Goal: Task Accomplishment & Management: Complete application form

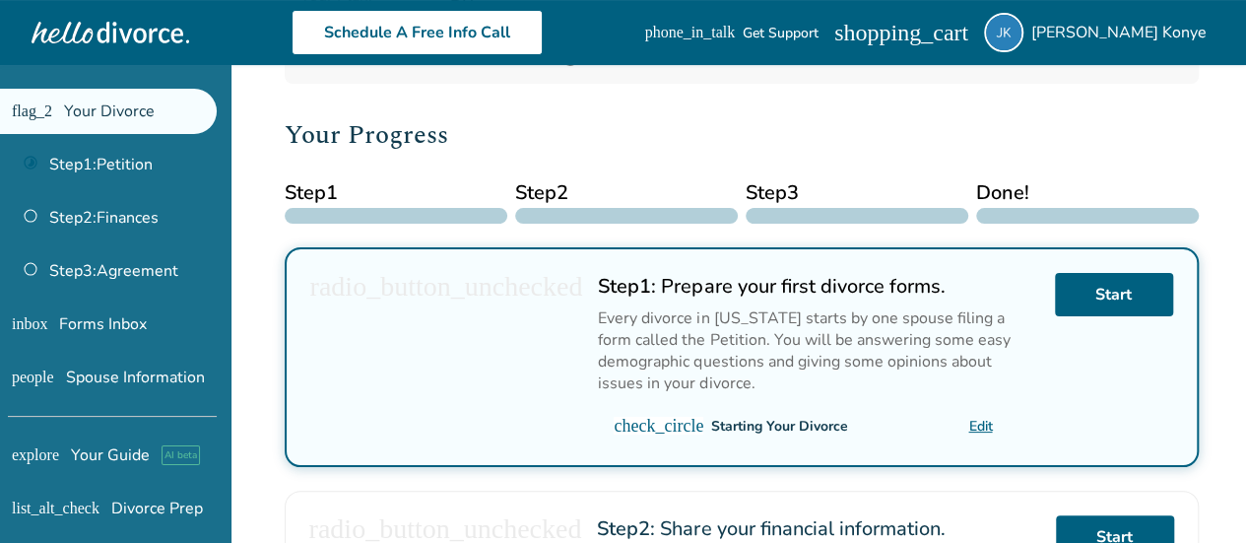
scroll to position [211, 0]
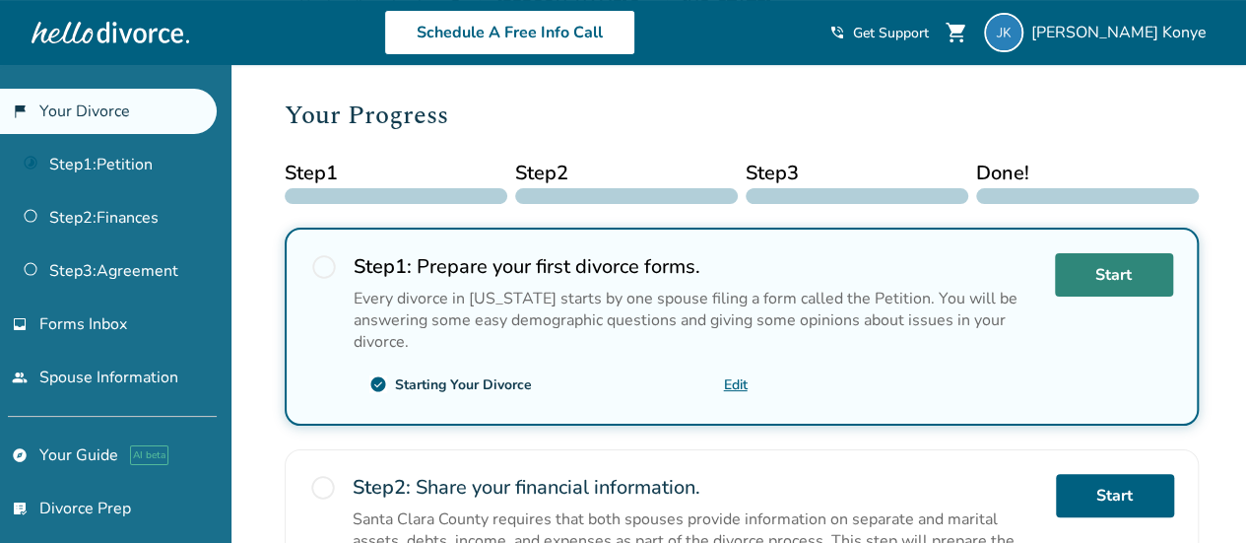
click at [1099, 273] on link "Start" at bounding box center [1114, 274] width 118 height 43
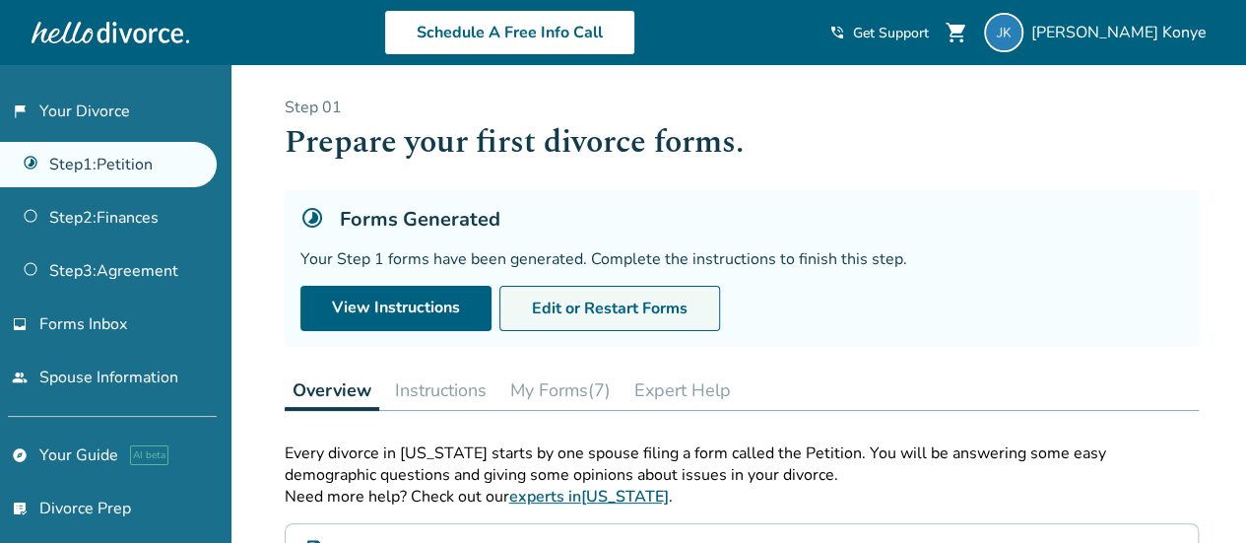
click at [616, 301] on button "Edit or Restart Forms" at bounding box center [609, 308] width 221 height 45
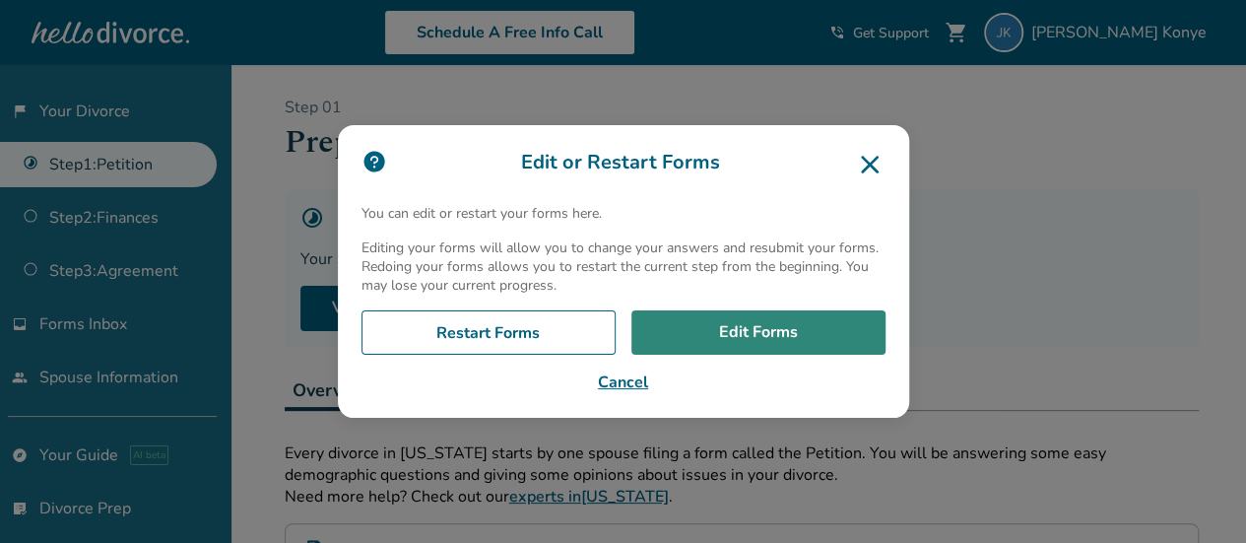
click at [772, 334] on link "Edit Forms" at bounding box center [758, 332] width 254 height 45
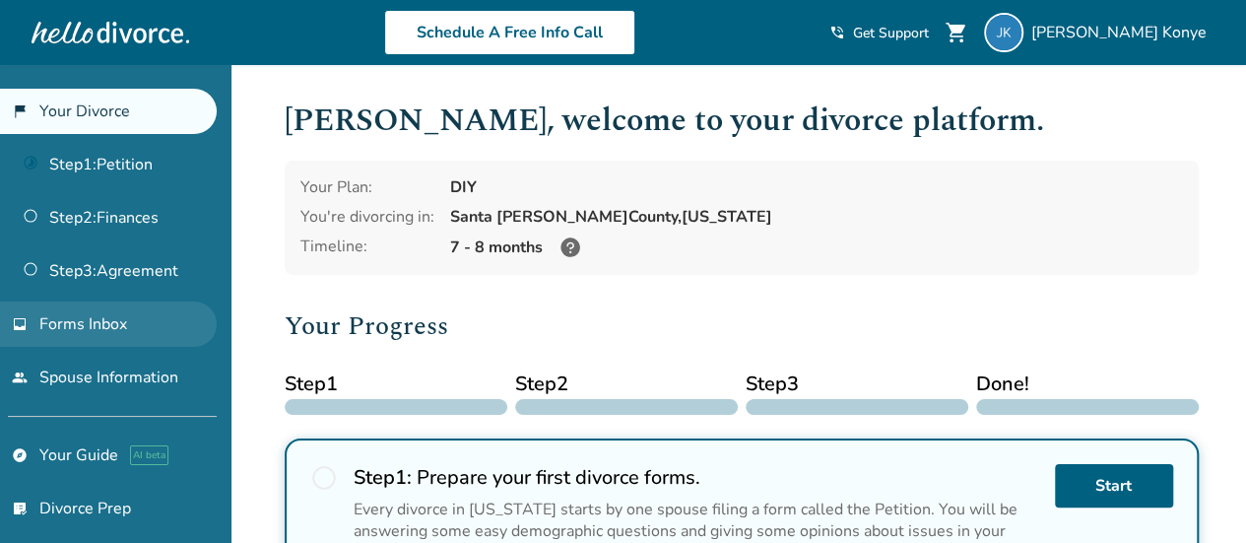
click at [133, 337] on link "inbox Forms Inbox" at bounding box center [108, 323] width 217 height 45
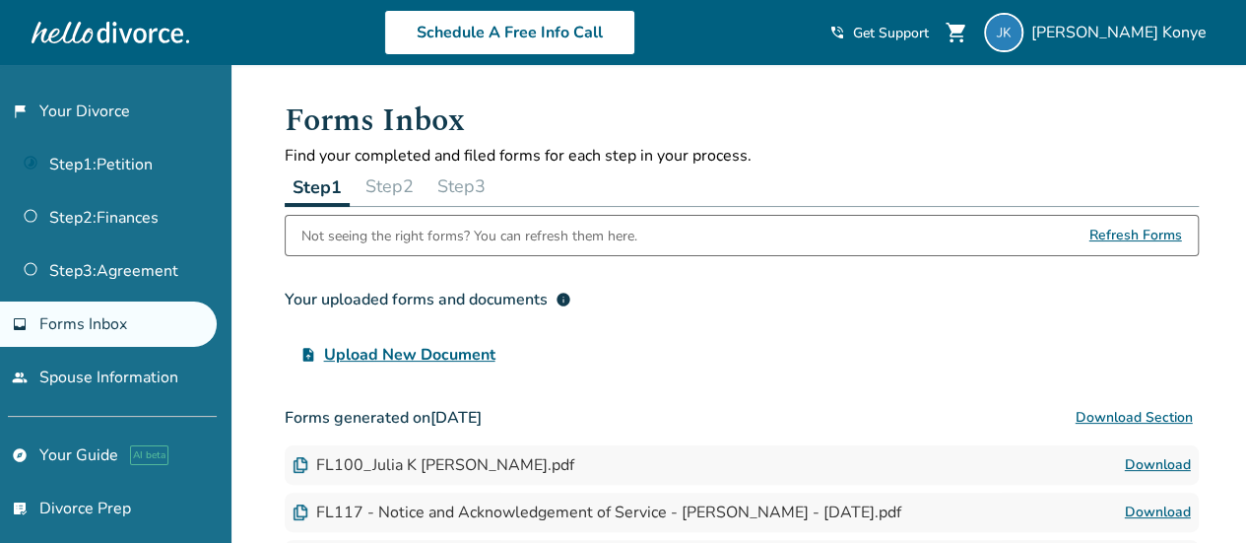
click at [1112, 231] on span "Refresh Forms" at bounding box center [1135, 235] width 93 height 39
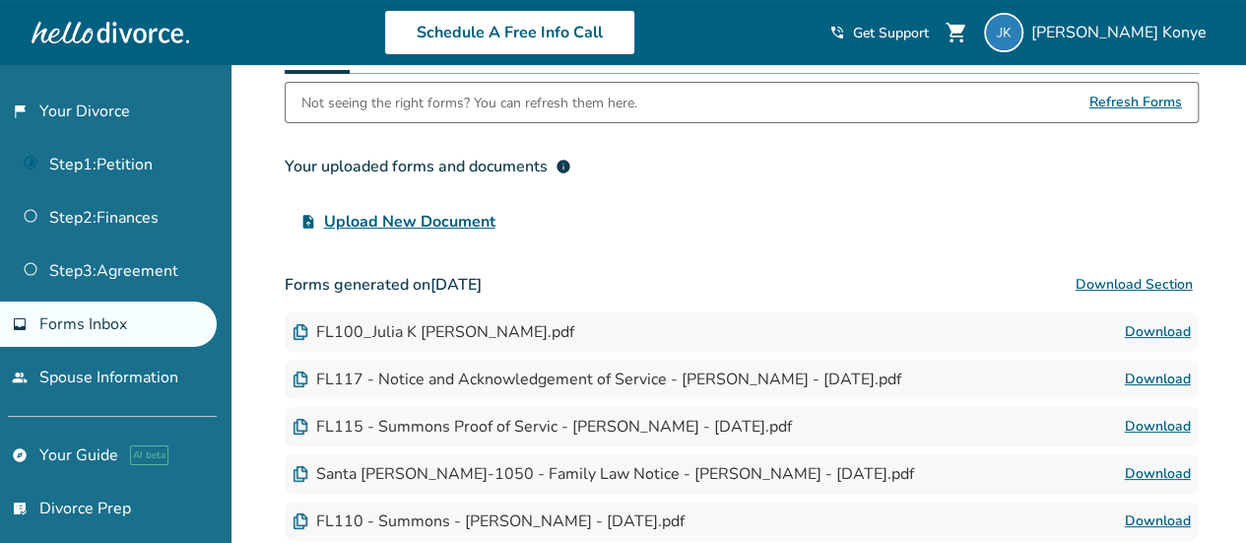
scroll to position [135, 0]
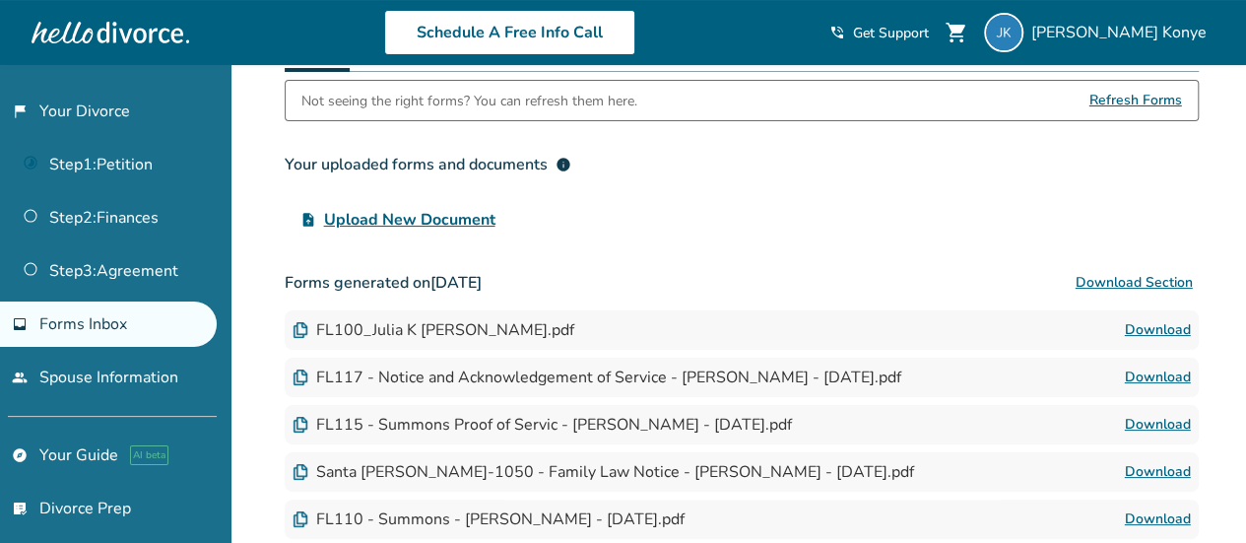
click at [1139, 101] on span "Refresh Forms" at bounding box center [1135, 100] width 93 height 39
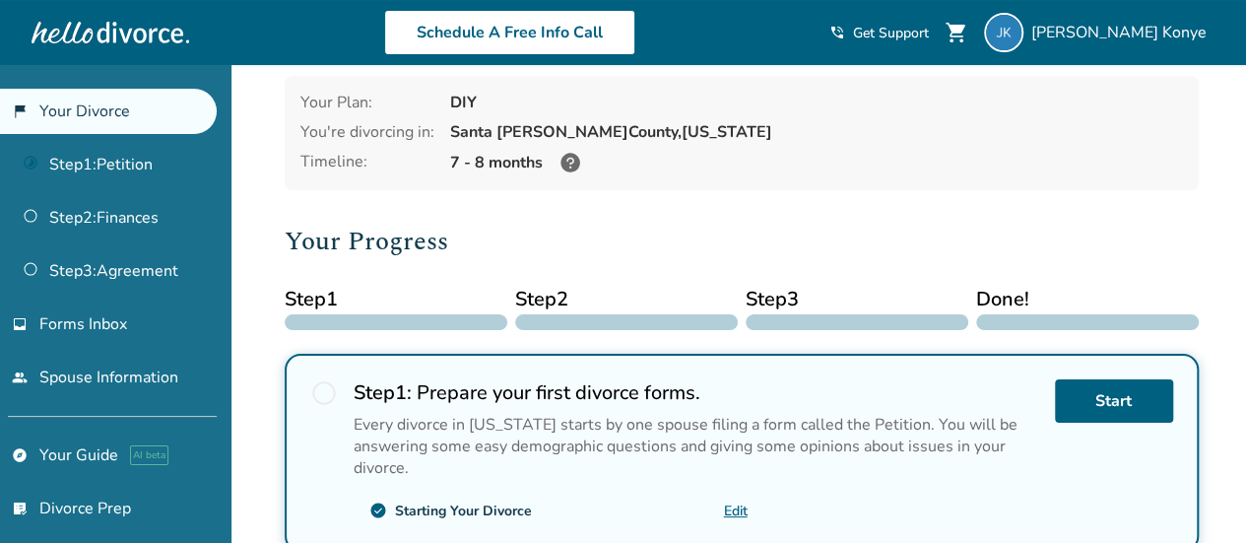
scroll to position [87, 0]
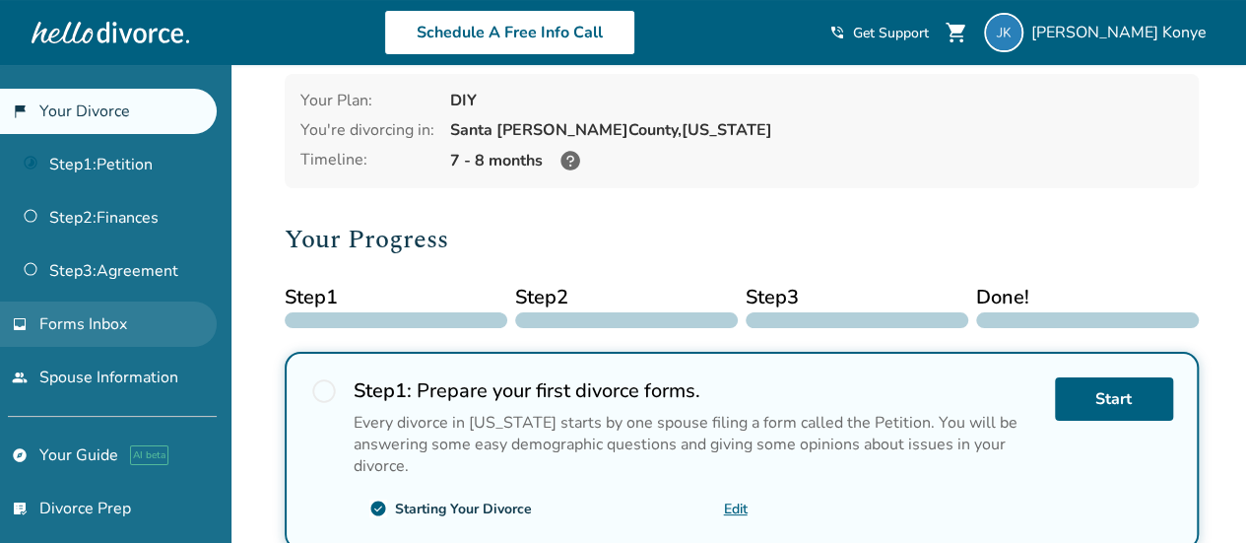
click at [90, 313] on span "Forms Inbox" at bounding box center [83, 324] width 88 height 22
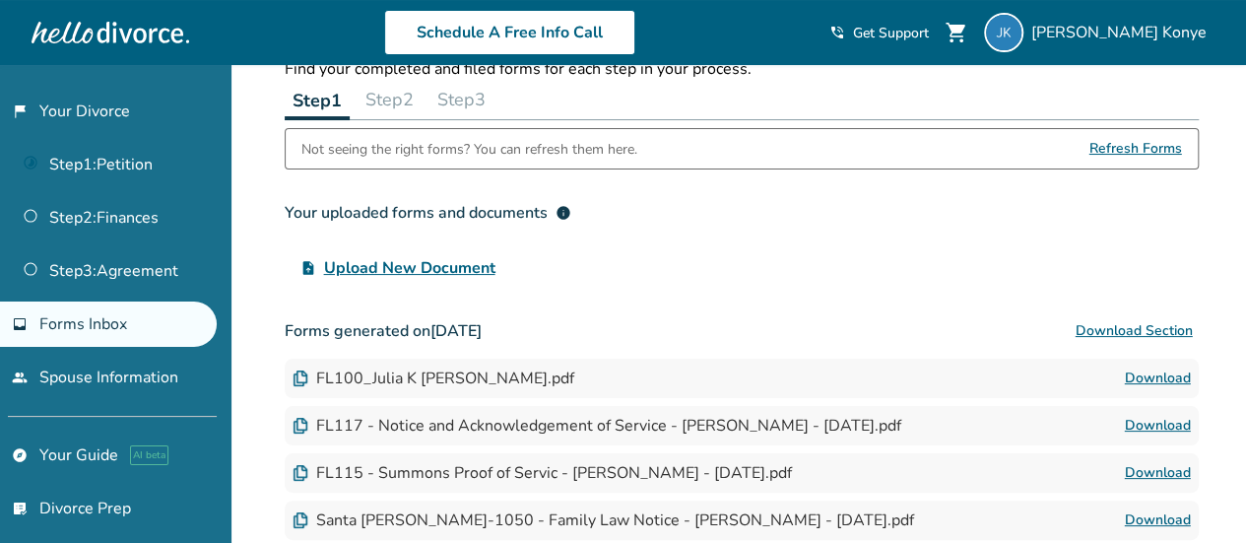
click at [1113, 151] on span "Refresh Forms" at bounding box center [1135, 148] width 93 height 39
click at [1130, 153] on span "Refresh Forms" at bounding box center [1135, 148] width 93 height 39
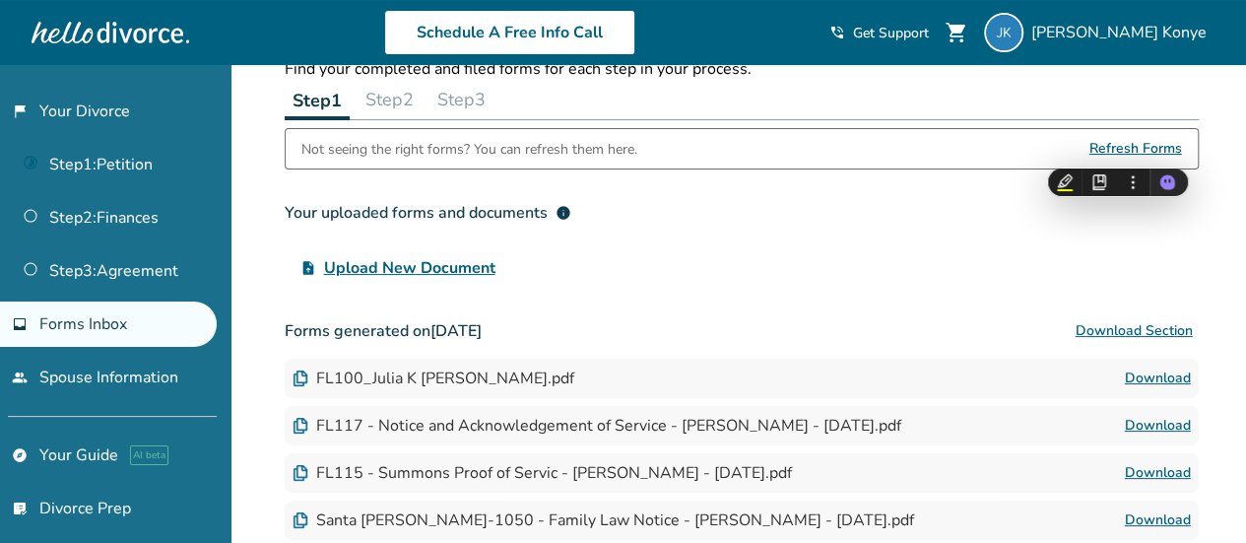
click at [867, 210] on h3 "Your uploaded forms and documents info" at bounding box center [742, 212] width 914 height 39
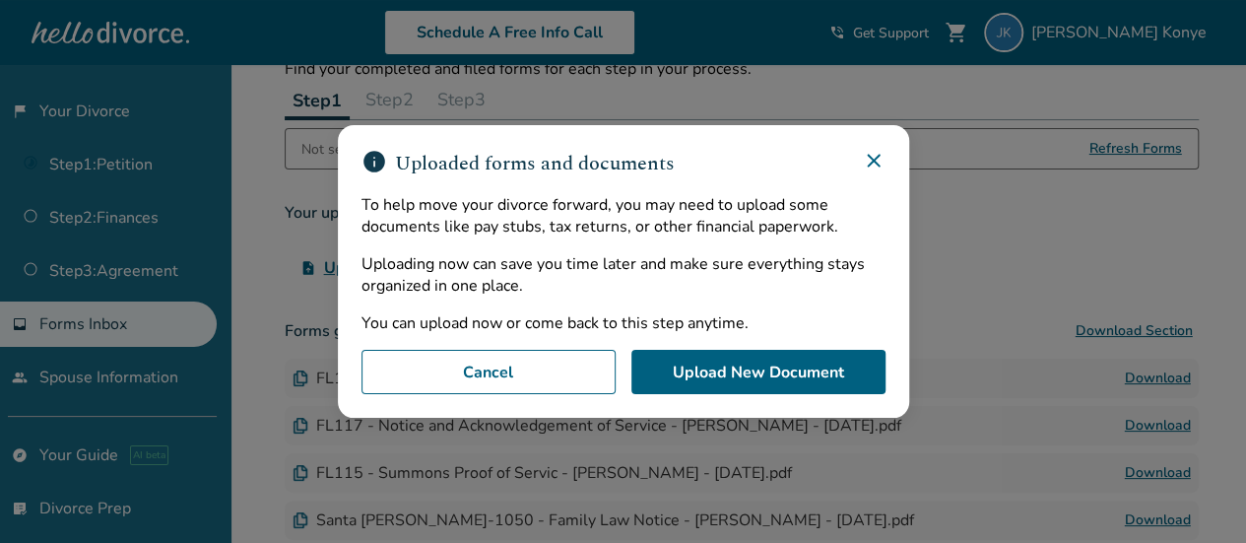
click at [874, 162] on icon at bounding box center [874, 161] width 24 height 24
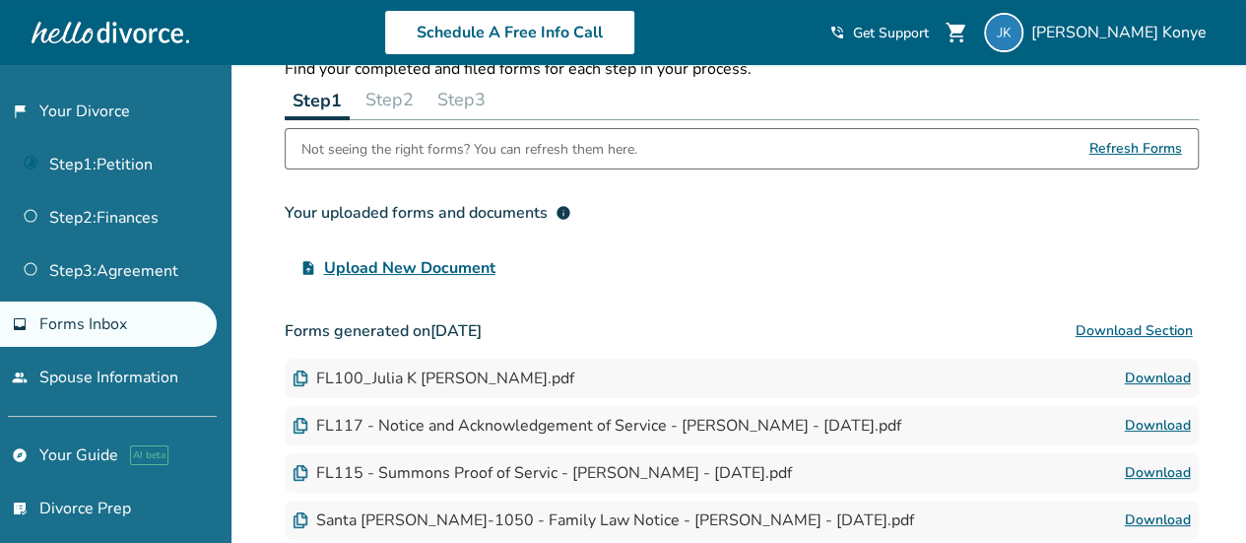
click at [1117, 149] on span "Refresh Forms" at bounding box center [1135, 148] width 93 height 39
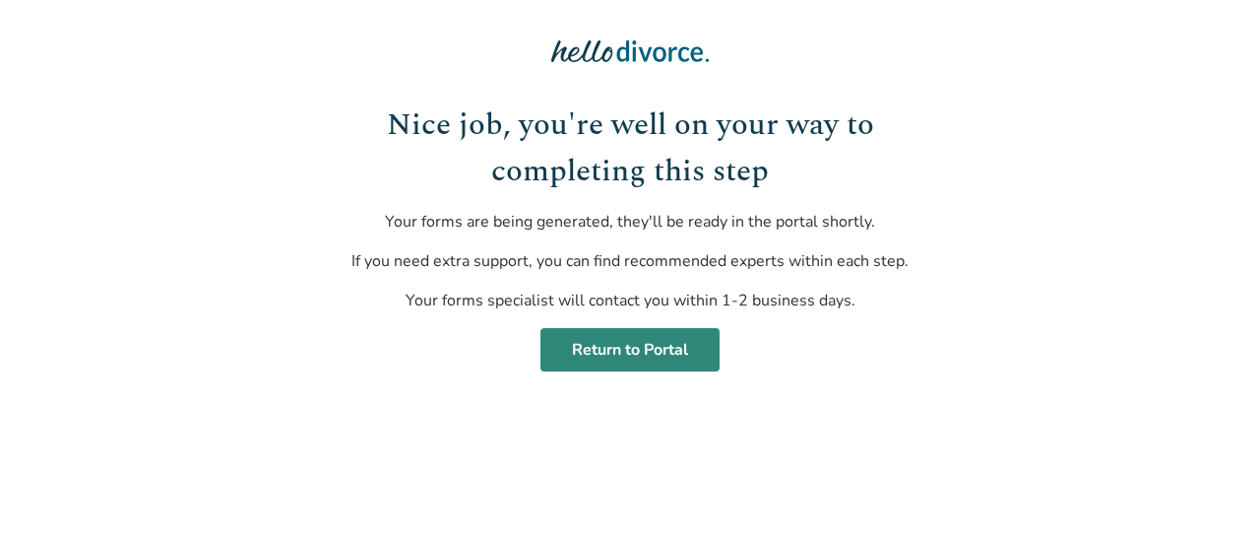
click at [624, 343] on link "Return to Portal" at bounding box center [630, 349] width 179 height 43
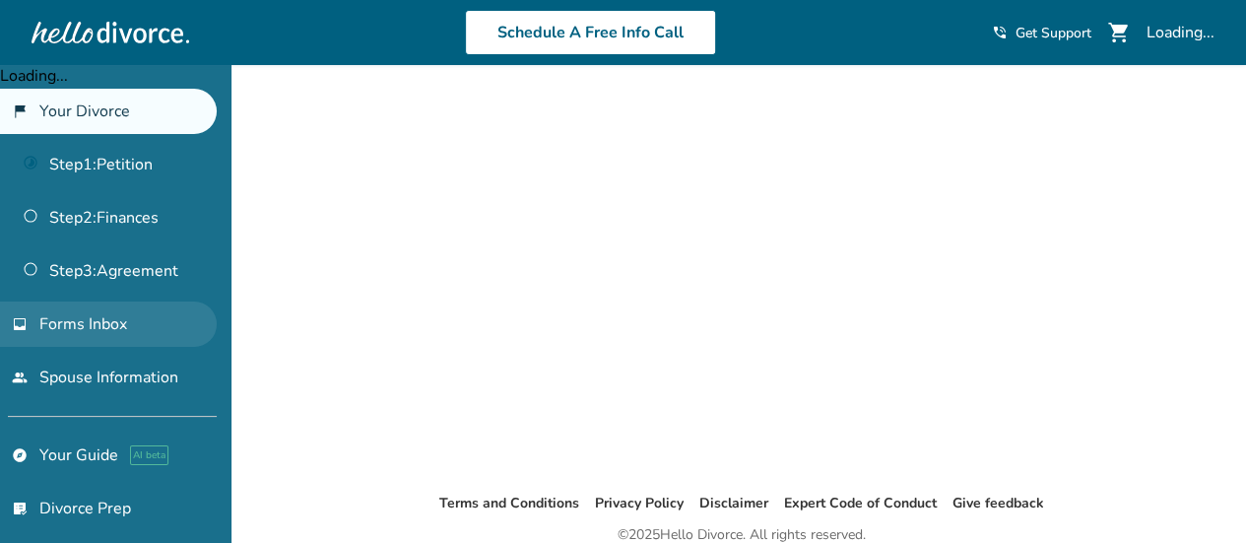
click at [103, 332] on link "inbox Forms Inbox" at bounding box center [108, 323] width 217 height 45
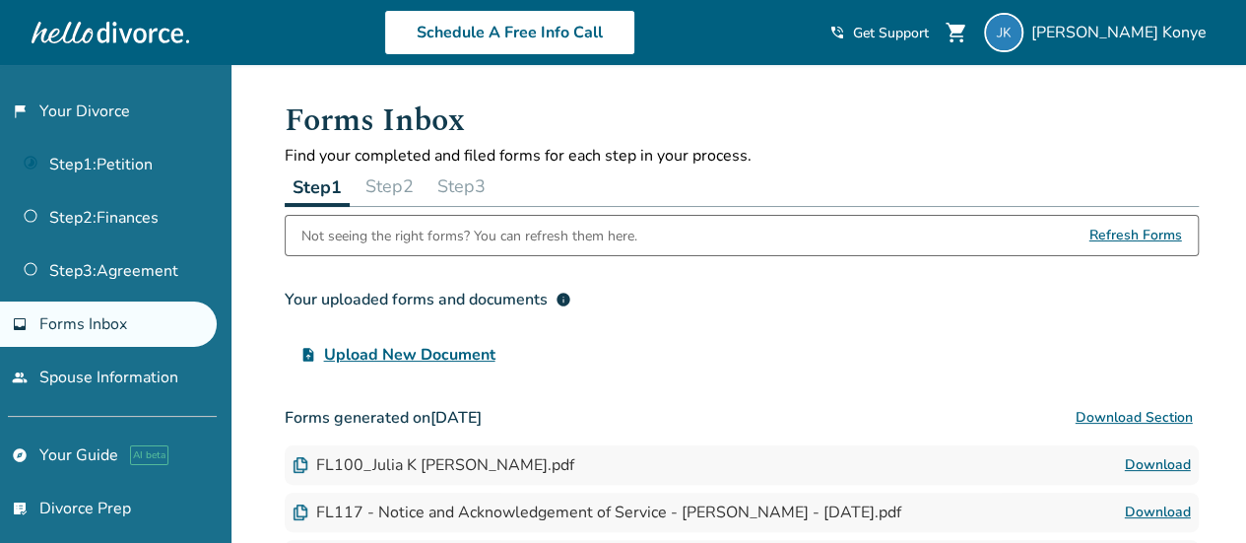
click at [1126, 234] on span "Refresh Forms" at bounding box center [1135, 235] width 93 height 39
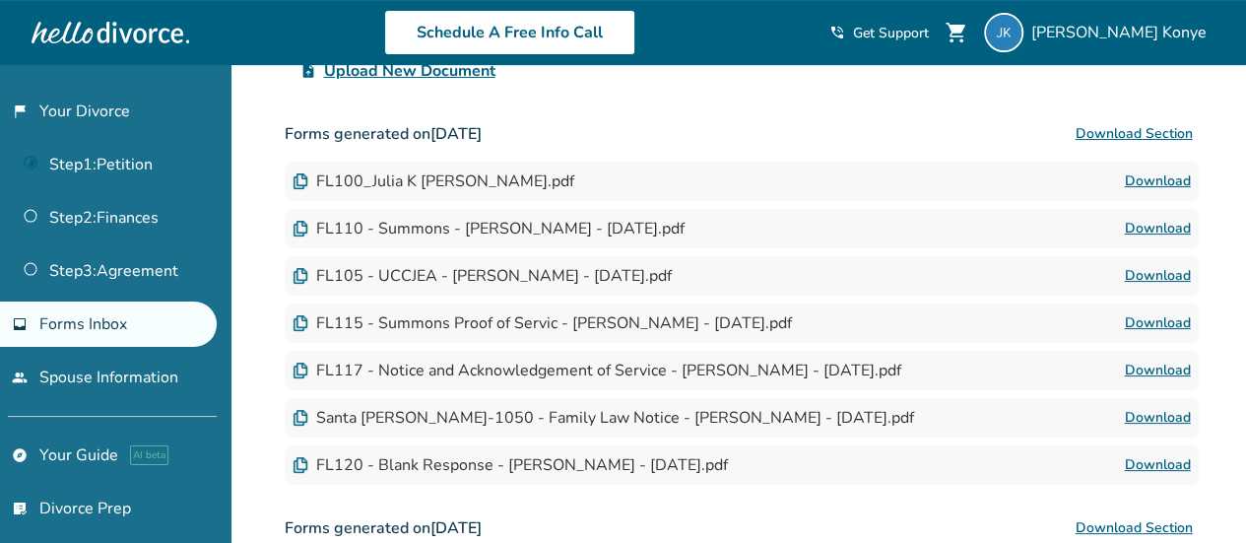
scroll to position [283, 0]
click at [522, 192] on div "FL100_Julia K Nocon.pdf Download" at bounding box center [742, 181] width 914 height 39
click at [589, 230] on div "FL110 - Summons - Julia K Nocon - 2025-08-30.pdf" at bounding box center [488, 230] width 392 height 22
click at [632, 278] on div "FL105 - UCCJEA - Julia K Nocon - 2025-08-30.pdf" at bounding box center [481, 277] width 379 height 22
click at [668, 327] on div "FL115 - Summons Proof of Servic - Julia K Nocon - 2025-08-30.pdf" at bounding box center [541, 324] width 499 height 22
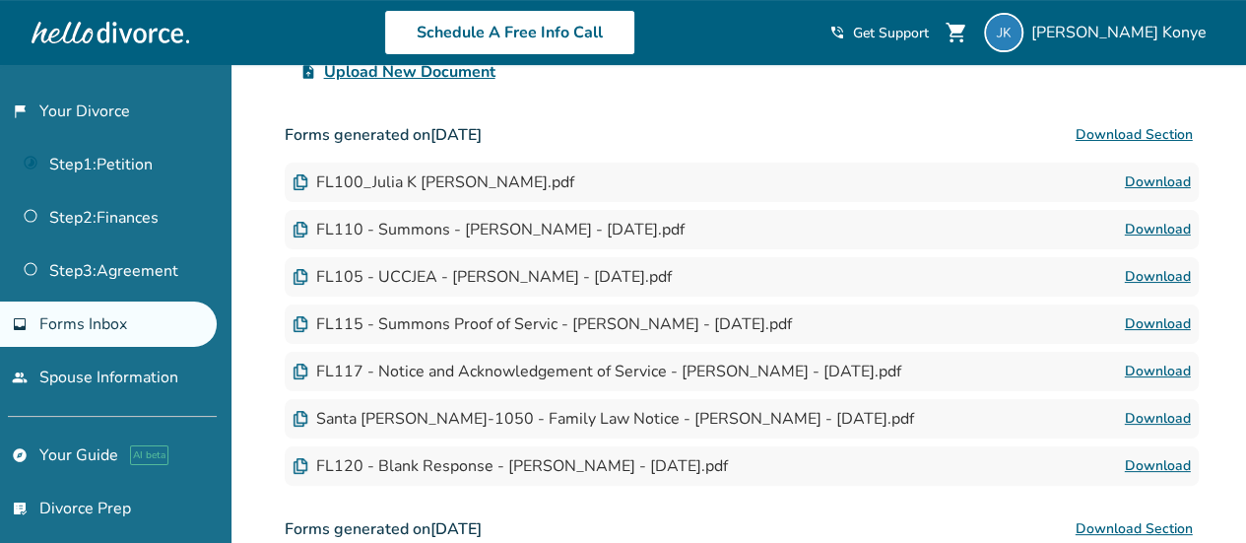
click at [642, 378] on div "FL117 - Notice and Acknowledgement of Service - Julia K Nocon - 2025-08-30.pdf" at bounding box center [596, 371] width 609 height 22
click at [642, 419] on div "Santa Clara - FM-1050 - Family Law Notice - Julia K Nocon - 2025-08-30.pdf" at bounding box center [602, 419] width 621 height 22
click at [645, 473] on div "FL120 - Blank Response - Julia K Nocon - 2025-08-30.pdf" at bounding box center [509, 466] width 435 height 22
